Goal: Information Seeking & Learning: Learn about a topic

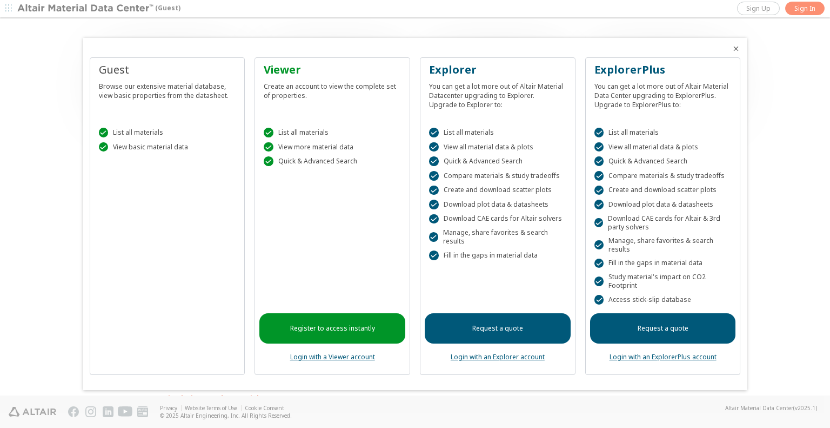
click at [210, 265] on div "Guest Browse our extensive material database, view basic properties from the da…" at bounding box center [168, 215] width 156 height 317
click at [360, 330] on link "Register to access instantly" at bounding box center [332, 328] width 146 height 30
click at [70, 178] on div at bounding box center [415, 214] width 830 height 428
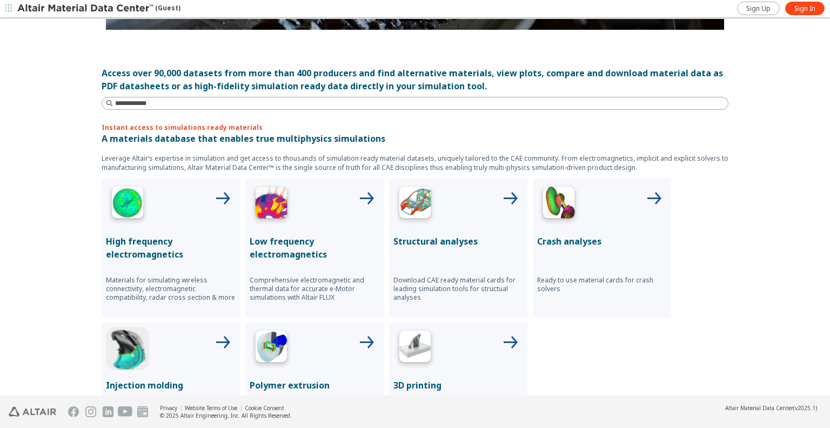
scroll to position [54, 0]
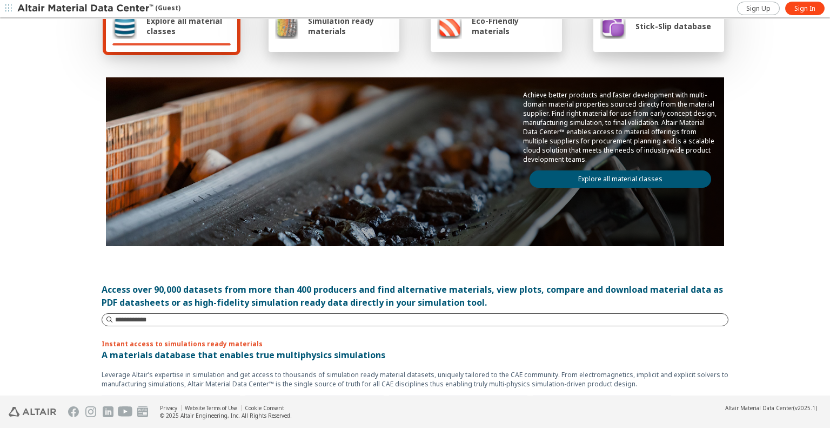
click at [147, 323] on input at bounding box center [421, 319] width 613 height 11
type input "**********"
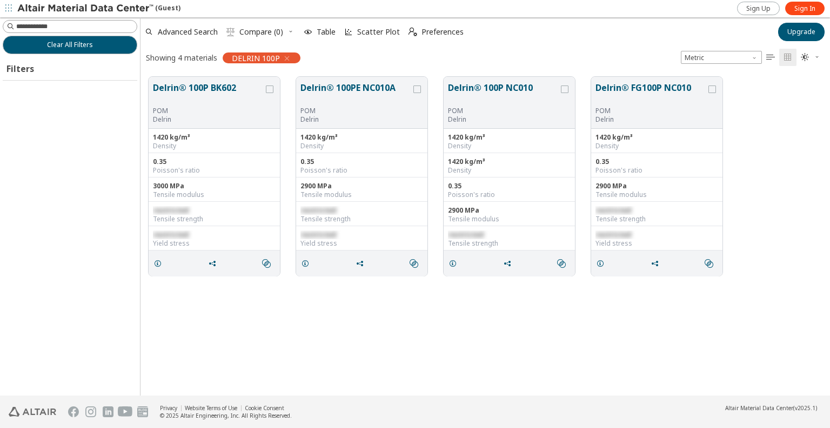
scroll to position [319, 681]
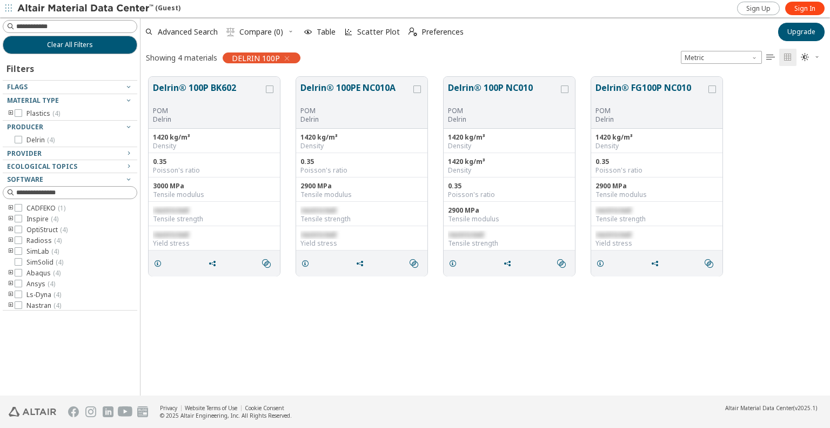
click at [287, 58] on icon "button" at bounding box center [287, 58] width 9 height 9
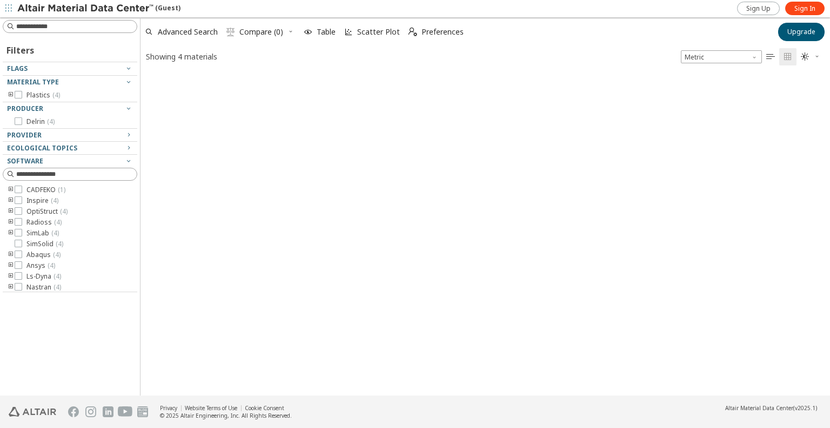
scroll to position [322, 681]
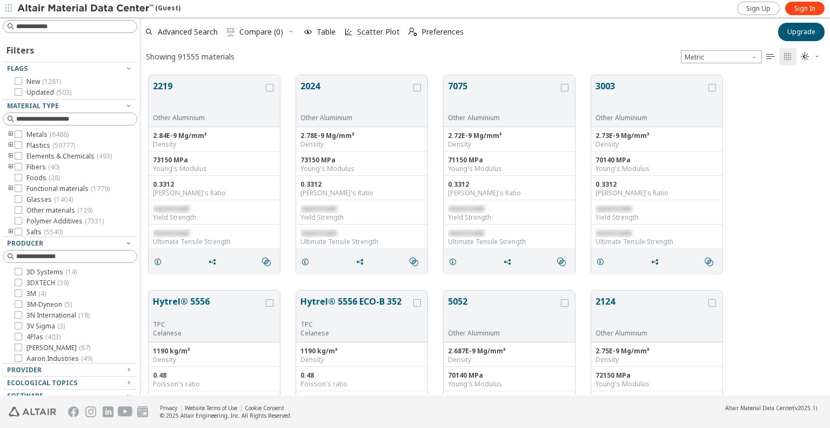
scroll to position [320, 681]
click at [44, 26] on input at bounding box center [76, 26] width 121 height 11
type input "*****"
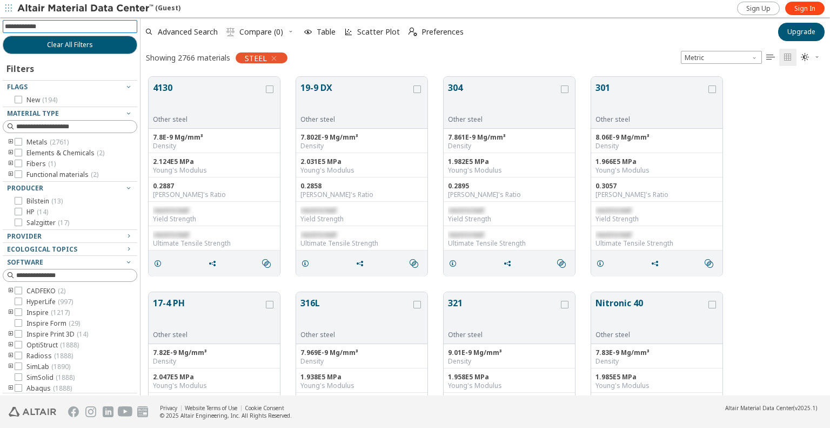
drag, startPoint x: 43, startPoint y: 25, endPoint x: 2, endPoint y: 26, distance: 40.6
click at [15, 28] on input at bounding box center [71, 27] width 132 height 12
type input "*****"
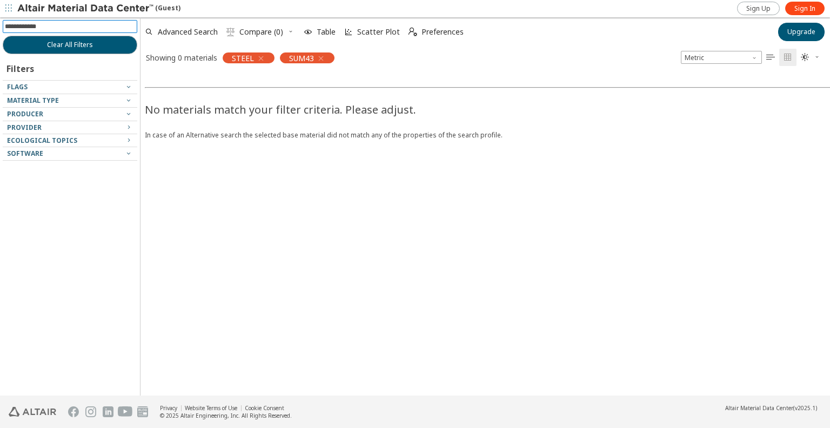
click at [321, 58] on icon "button" at bounding box center [321, 58] width 9 height 9
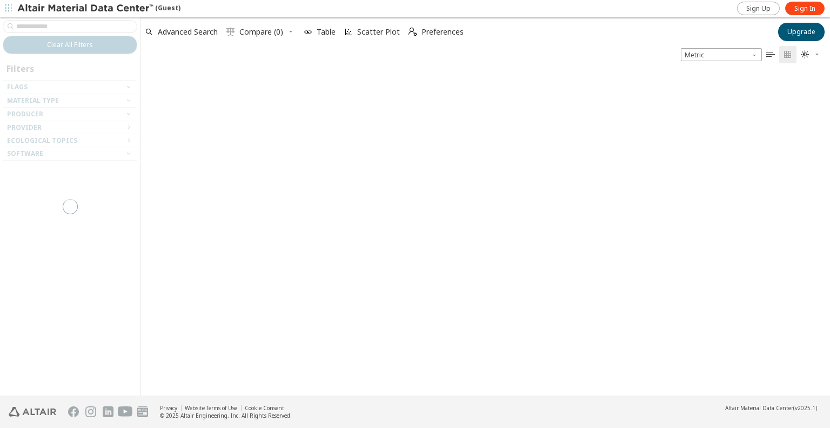
click at [42, 28] on div at bounding box center [70, 206] width 140 height 378
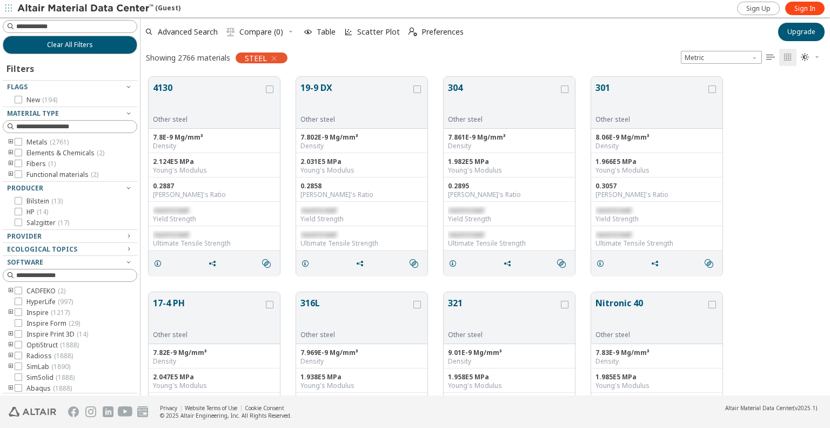
scroll to position [319, 681]
click at [45, 27] on input at bounding box center [71, 27] width 132 height 12
type input "***"
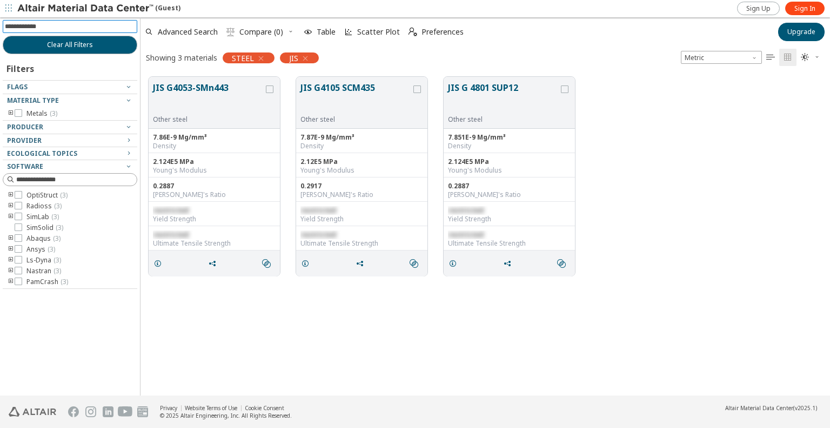
click at [710, 269] on div "JIS G4053-SMn443 Other steel 7.86E-9 Mg/mm³ Density 2.124E5 MPa Young's Modulus…" at bounding box center [486, 176] width 690 height 215
click at [341, 333] on div "JIS G4053-SMn443 Other steel 7.86E-9 Mg/mm³ Density 2.124E5 MPa Young's Modulus…" at bounding box center [486, 232] width 690 height 327
drag, startPoint x: 290, startPoint y: 318, endPoint x: 290, endPoint y: 311, distance: 7.0
click at [290, 318] on div "JIS G4053-SMn443 Other steel 7.86E-9 Mg/mm³ Density 2.124E5 MPa Young's Modulus…" at bounding box center [486, 232] width 690 height 327
click at [21, 195] on icon at bounding box center [19, 195] width 8 height 8
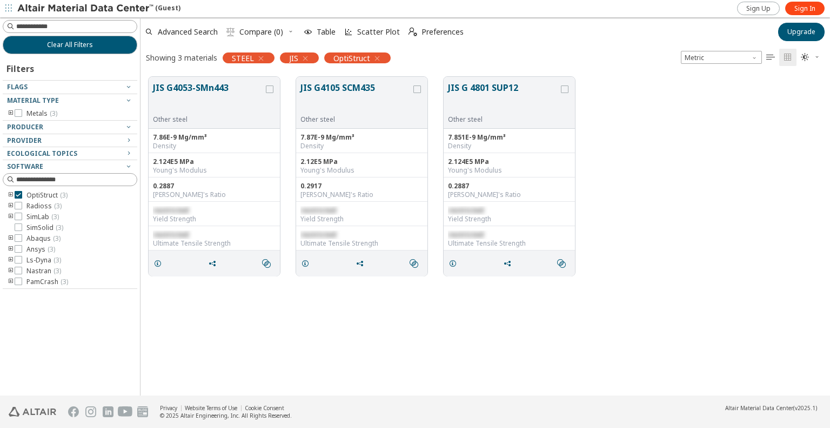
click at [258, 57] on icon "button" at bounding box center [261, 58] width 9 height 9
click at [305, 332] on div "JIS G4053-SMn443 Other steel 7.86E-9 Mg/mm³ Density 2.124E5 MPa Young's Modulus…" at bounding box center [486, 232] width 690 height 327
click at [306, 321] on div "JIS G4053-SMn443 Other steel 7.86E-9 Mg/mm³ Density 2.124E5 MPa Young's Modulus…" at bounding box center [486, 232] width 690 height 327
click at [175, 324] on div "JIS G4053-SMn443 Other steel 7.86E-9 Mg/mm³ Density 2.124E5 MPa Young's Modulus…" at bounding box center [486, 232] width 690 height 327
click at [311, 326] on div "JIS G4053-SMn443 Other steel 7.86E-9 Mg/mm³ Density 2.124E5 MPa Young's Modulus…" at bounding box center [486, 232] width 690 height 327
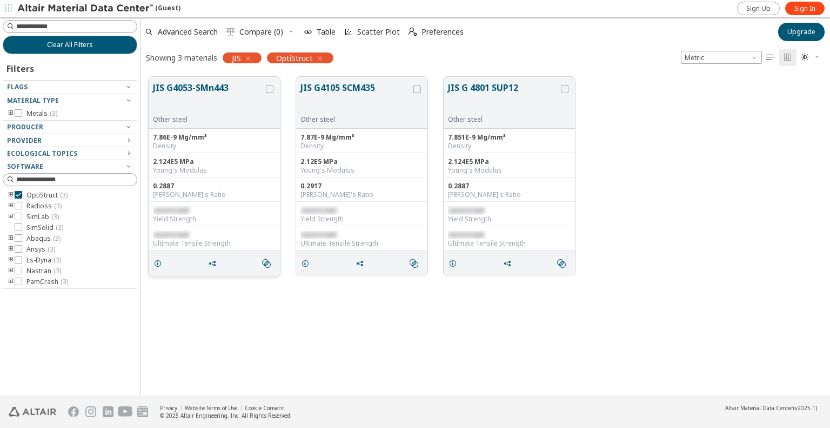
click at [203, 85] on button "JIS G4053-SMn443" at bounding box center [208, 98] width 111 height 34
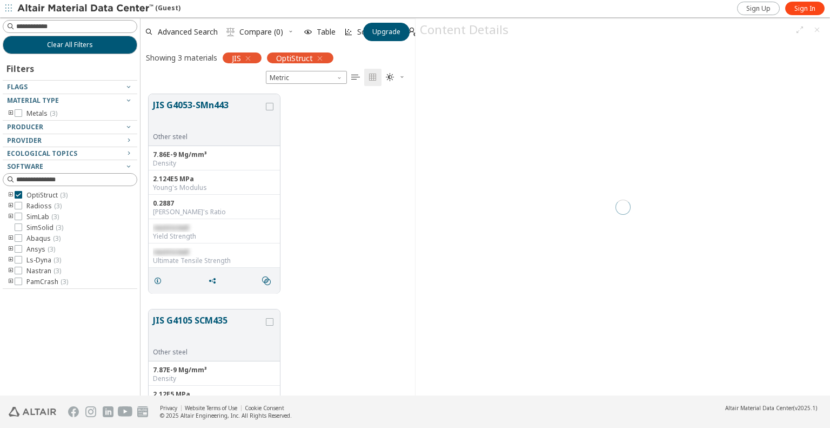
scroll to position [302, 266]
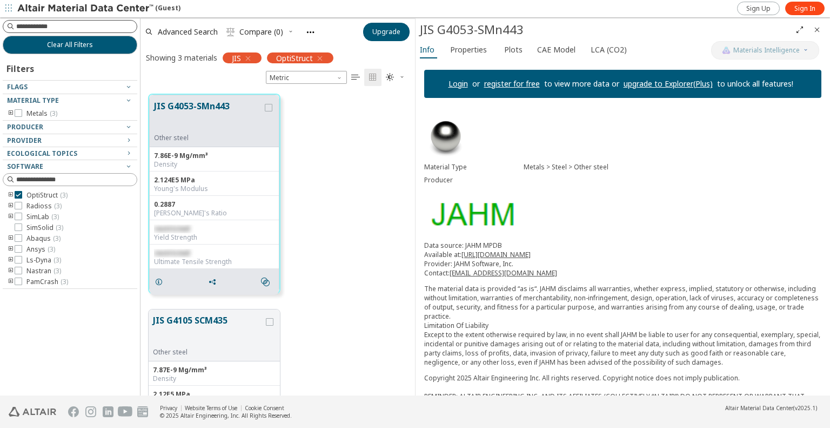
click at [39, 26] on input at bounding box center [76, 26] width 121 height 11
type input "******"
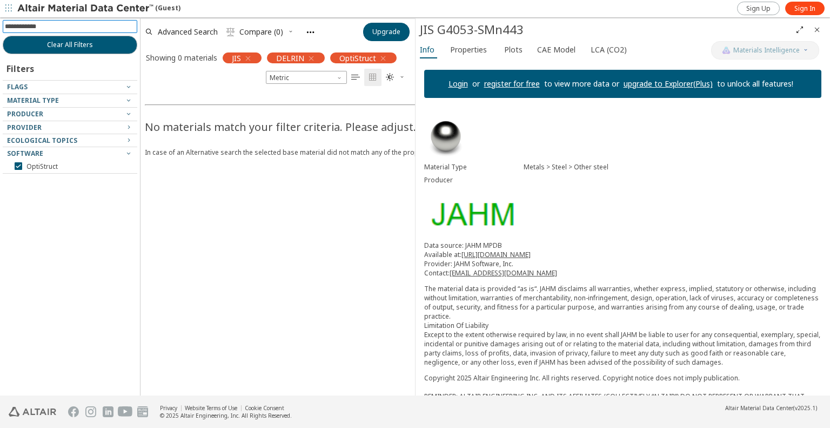
click at [250, 59] on icon "button" at bounding box center [248, 58] width 9 height 9
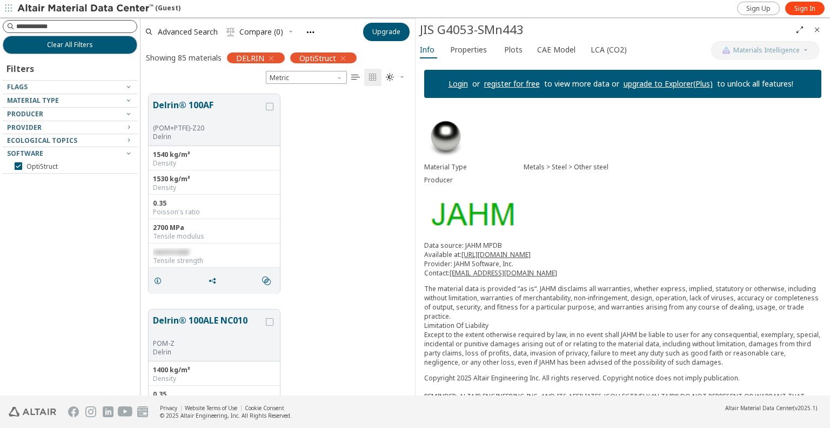
scroll to position [302, 266]
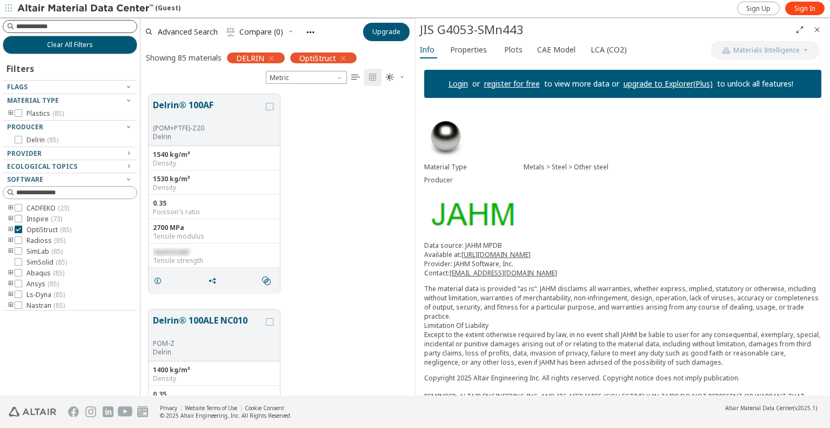
click at [59, 24] on input at bounding box center [76, 26] width 121 height 11
click at [269, 56] on icon "button" at bounding box center [271, 58] width 9 height 9
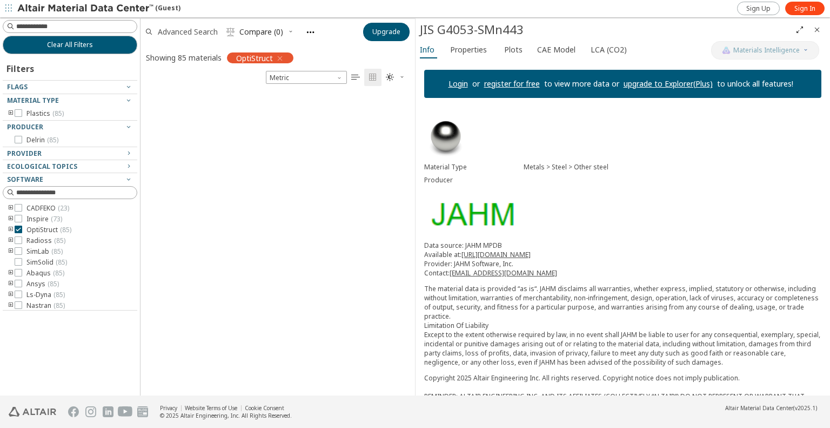
scroll to position [319, 266]
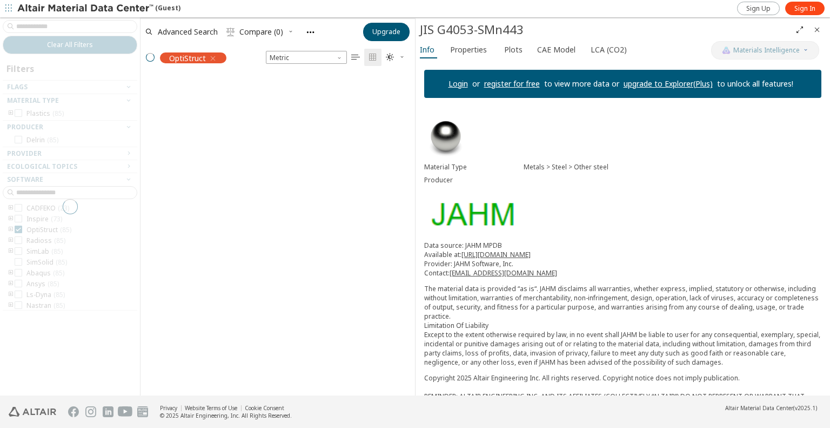
click at [38, 22] on div at bounding box center [70, 206] width 140 height 378
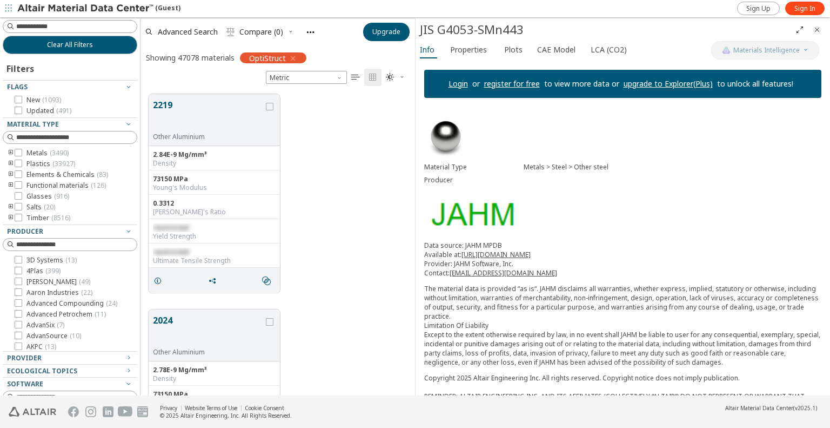
scroll to position [302, 266]
click at [35, 26] on input at bounding box center [76, 26] width 121 height 11
type input "**********"
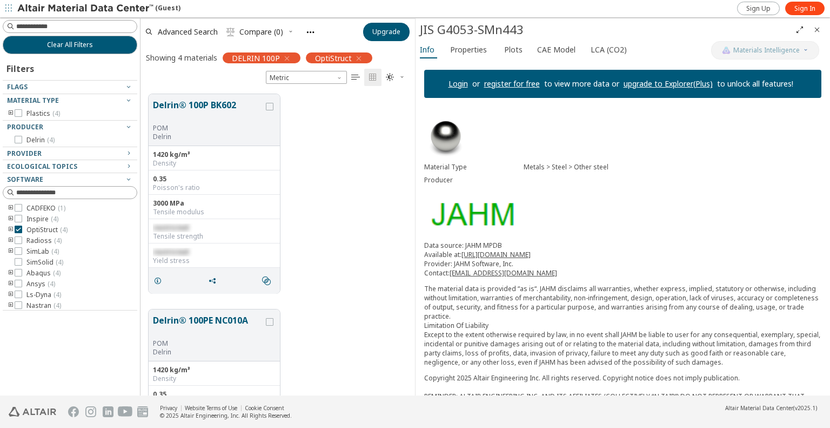
click at [353, 139] on div "Delrin® 100P BK602 POM Delrin 1420 kg/m³ Density 0.35 Poisson's ratio 3000 MPa …" at bounding box center [278, 193] width 275 height 215
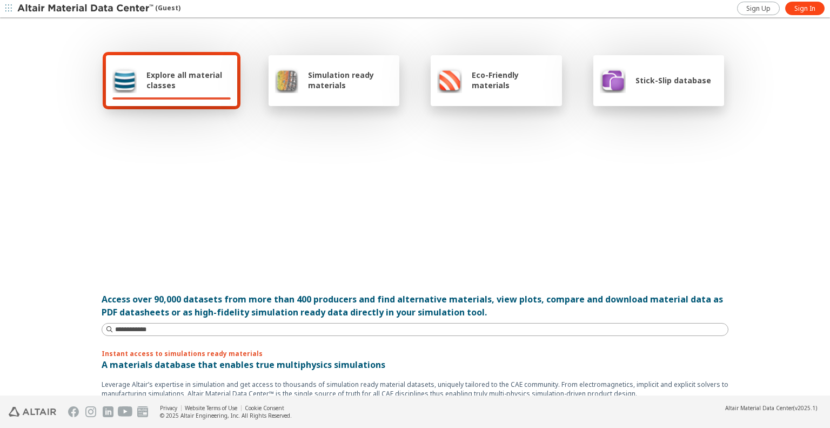
click at [37, 155] on div "Explore all material classes Simulation ready materials Eco-Friendly materials …" at bounding box center [415, 207] width 830 height 377
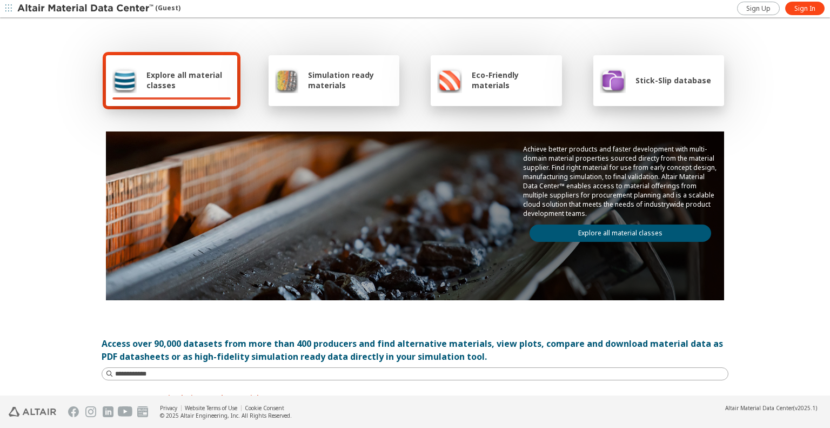
scroll to position [216, 0]
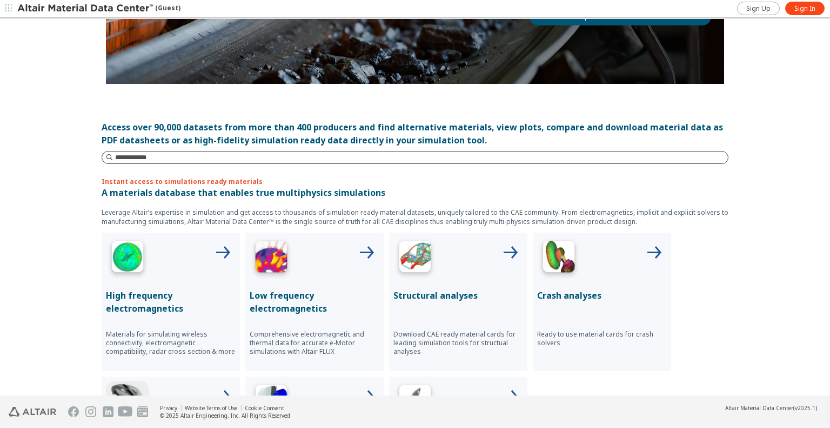
click at [147, 154] on input at bounding box center [421, 157] width 613 height 11
type input "**********"
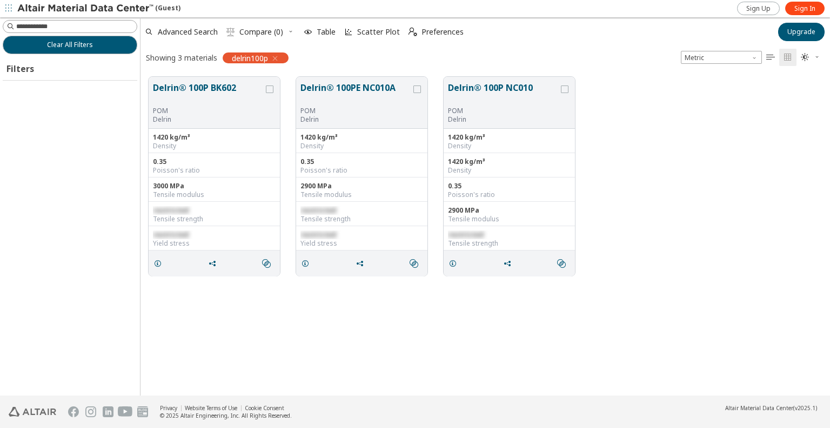
scroll to position [319, 681]
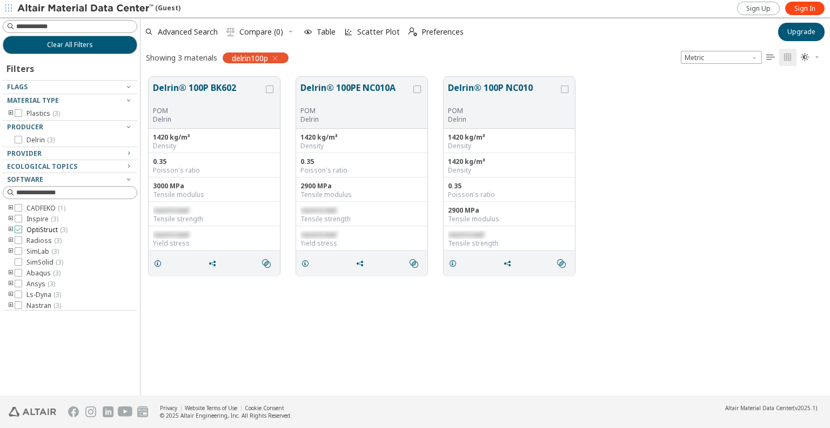
click at [18, 227] on icon at bounding box center [19, 229] width 8 height 8
